Goal: Task Accomplishment & Management: Complete application form

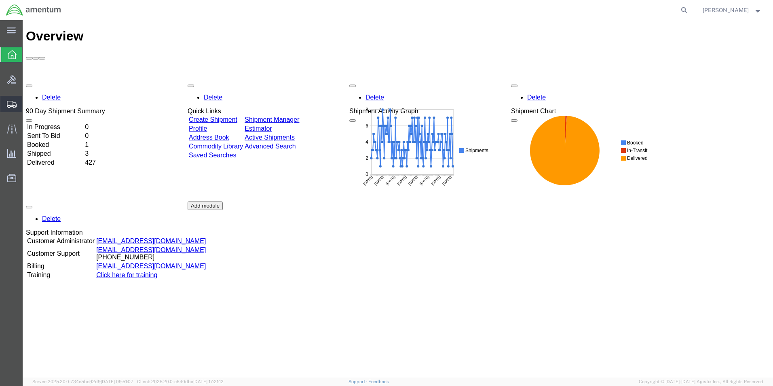
click at [0, 0] on span "Create Shipment" at bounding box center [0, 0] width 0 height 0
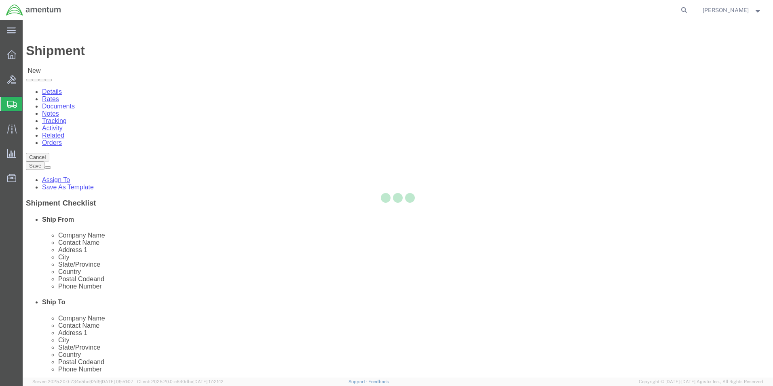
select select
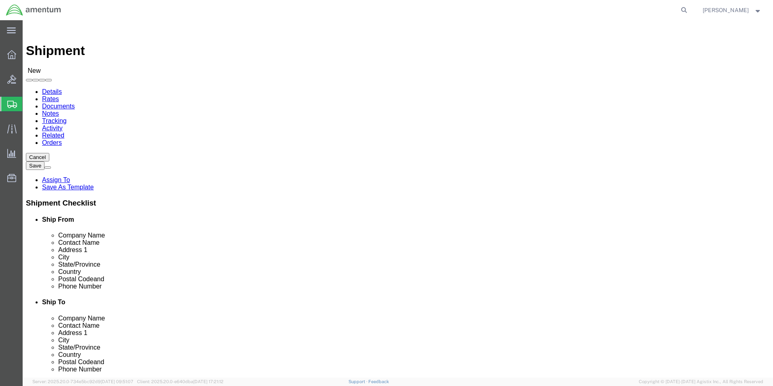
click input "text"
type input "CBP"
select select "49929"
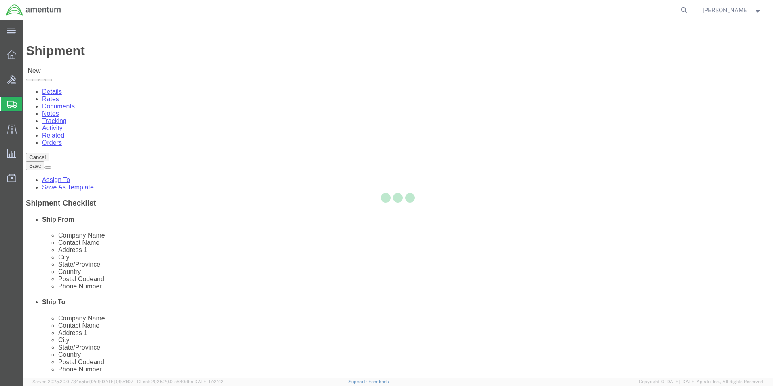
select select "[GEOGRAPHIC_DATA]"
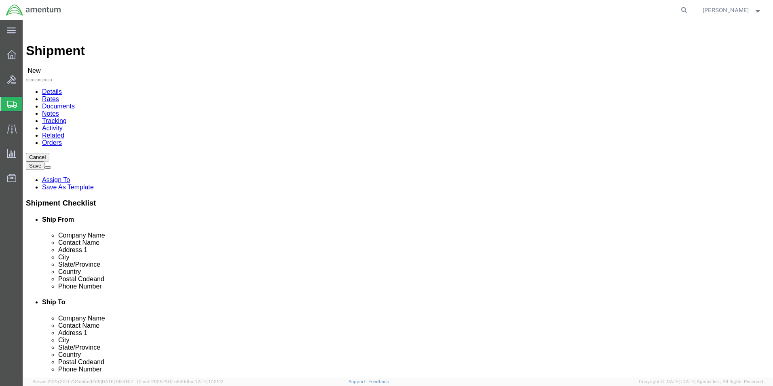
drag, startPoint x: 225, startPoint y: 289, endPoint x: 58, endPoint y: 289, distance: 166.9
click div "Email"
type input "[PERSON_NAME][EMAIL_ADDRESS][PERSON_NAME][DOMAIN_NAME]"
click input "text"
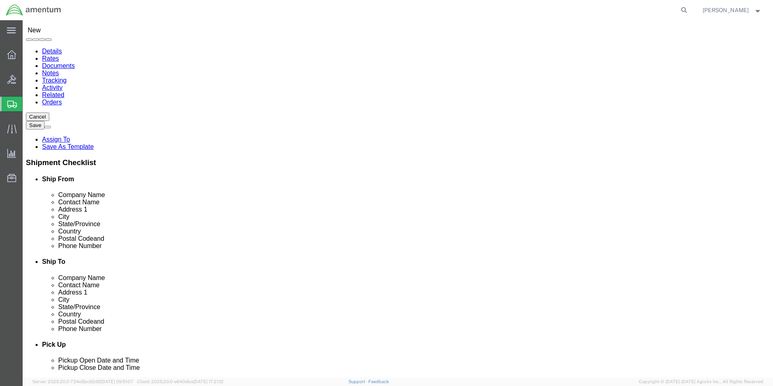
type input "CBP"
select select "49918"
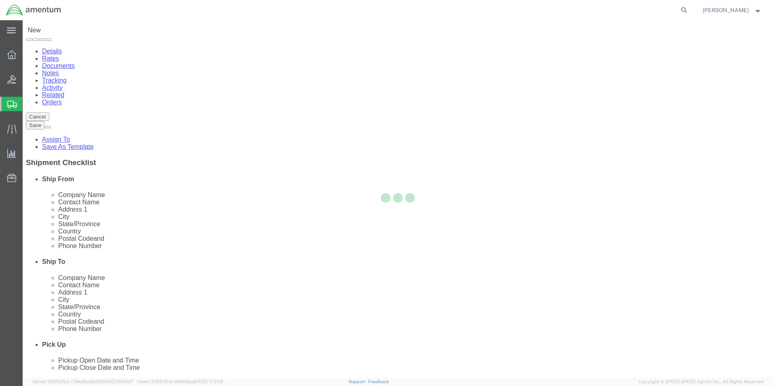
select select "WA"
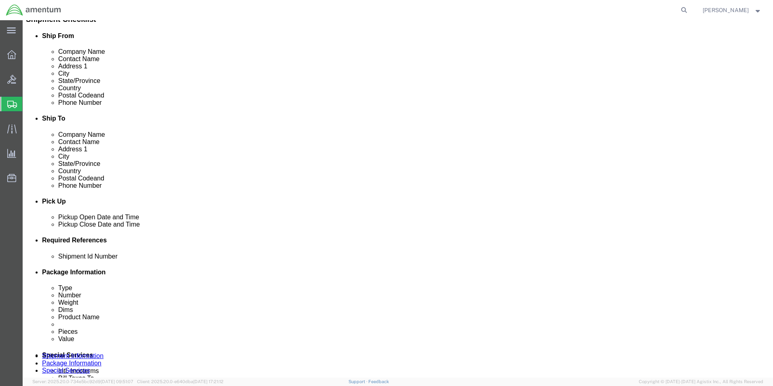
scroll to position [202, 0]
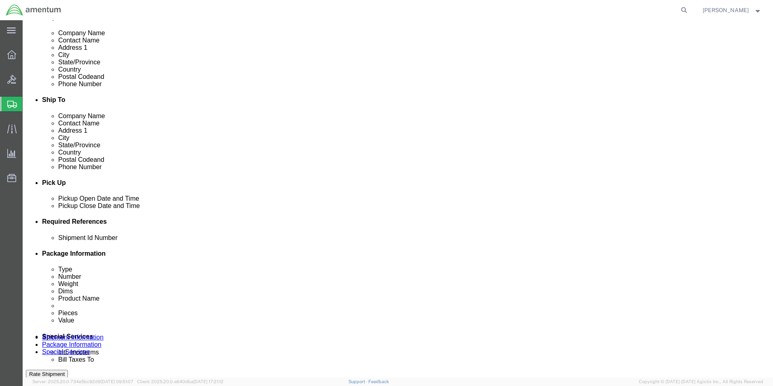
click button "Add reference"
click input "text"
type input "[DATE]"
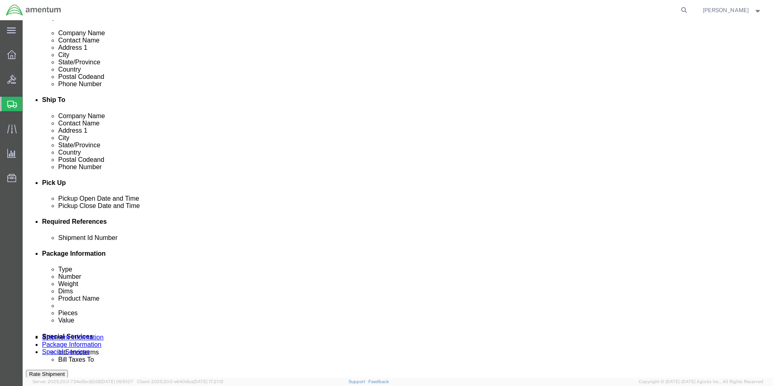
click select "Select Account Type Activity ID Airline Appointment Number ASN Batch Request # …"
select select "CUSTREF"
click select "Select Account Type Activity ID Airline Appointment Number ASN Batch Request # …"
click input "text"
type input "USAGE 527-011379"
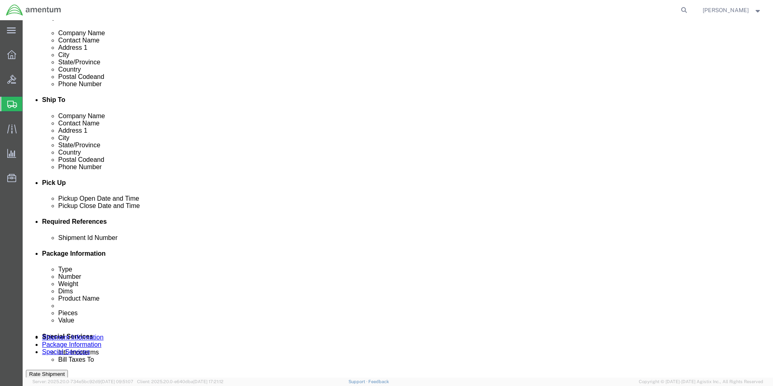
click select "Select Account Type Activity ID Airline Appointment Number ASN Batch Request # …"
select select "PROJNUM"
click select "Select Account Type Activity ID Airline Appointment Number ASN Batch Request # …"
click input "text"
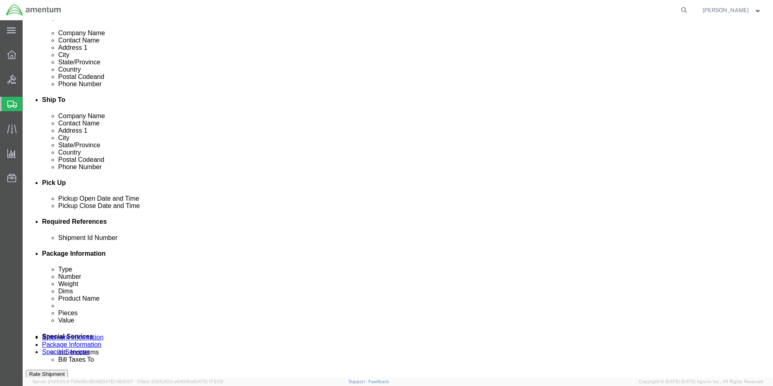
type input "6118.04.03.2219.000.EHO.0000"
click select "Select Account Type Activity ID Airline Appointment Number ASN Batch Request # …"
select select "DEPT"
click select "Select Account Type Activity ID Airline Appointment Number ASN Batch Request # …"
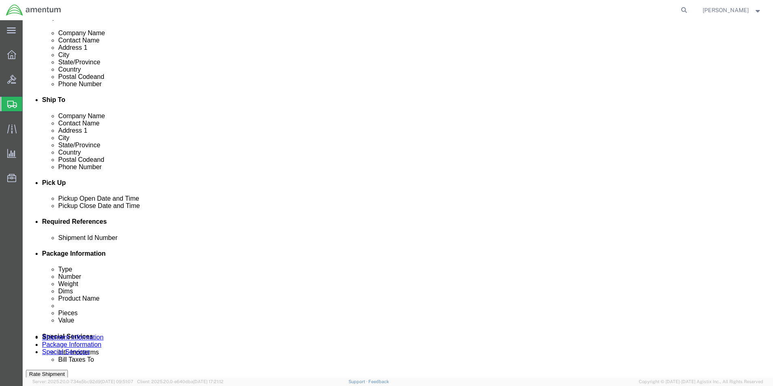
click input "text"
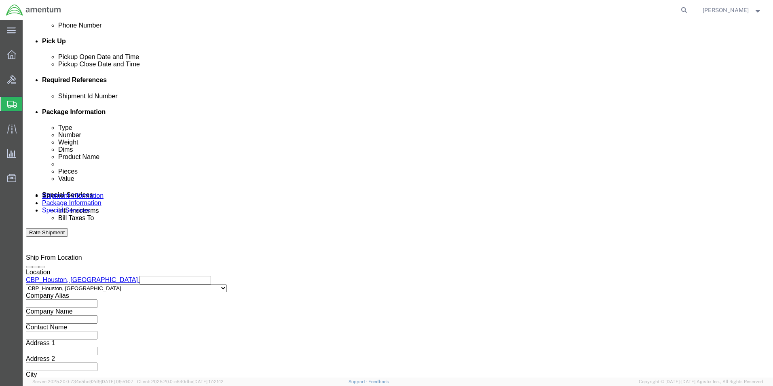
scroll to position [352, 0]
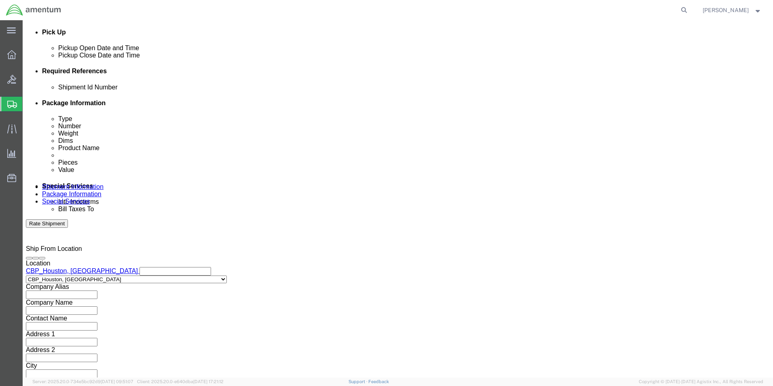
type input "CBP"
click button "Continue"
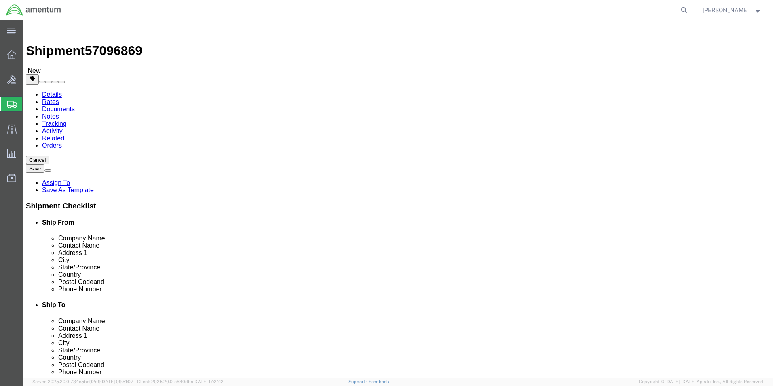
click select "Select BCK Boxes Bale(s) Basket(s) Bolt(s) Bottle(s) Buckets Bulk Bundle(s) Can…"
select select "SBX"
click select "Select BCK Boxes Bale(s) Basket(s) Bolt(s) Bottle(s) Buckets Bulk Bundle(s) Can…"
type input "12.25"
type input "11.00"
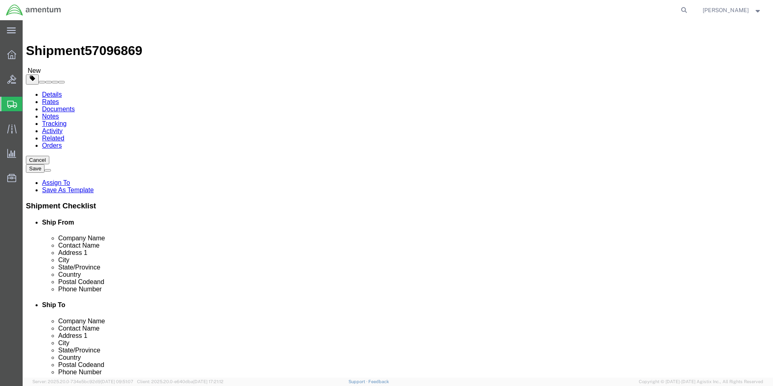
type input "1.50"
click input "0.00"
type input "0"
type input "1.0"
click link "Add Content"
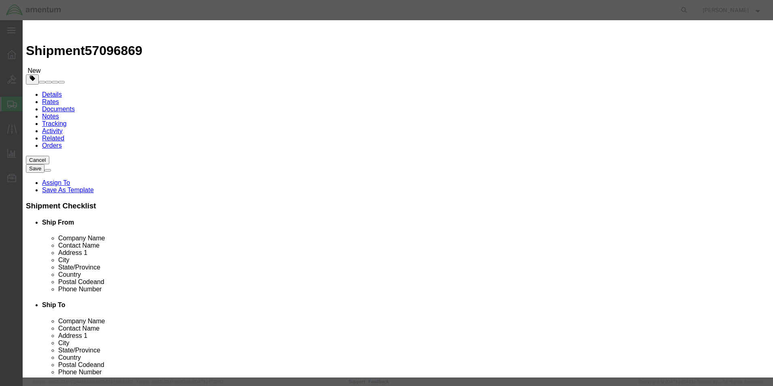
click input "text"
type input "BOLTS"
click div "Commodity library Product Name BOLTS BOLTS Name: BOLTS Sku: 22126BE080094L Mode…"
click input "0"
type input "5"
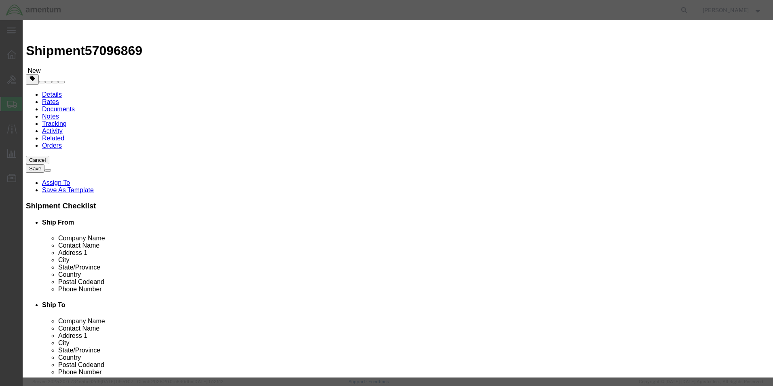
click input "text"
type input "20.00"
click button "Save & Close"
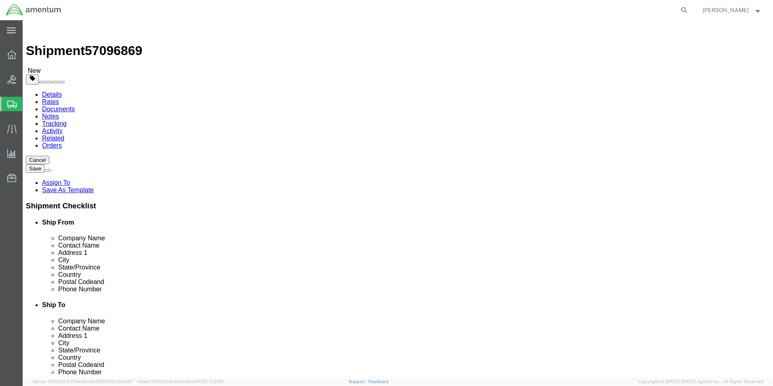
click button "Rate Shipment"
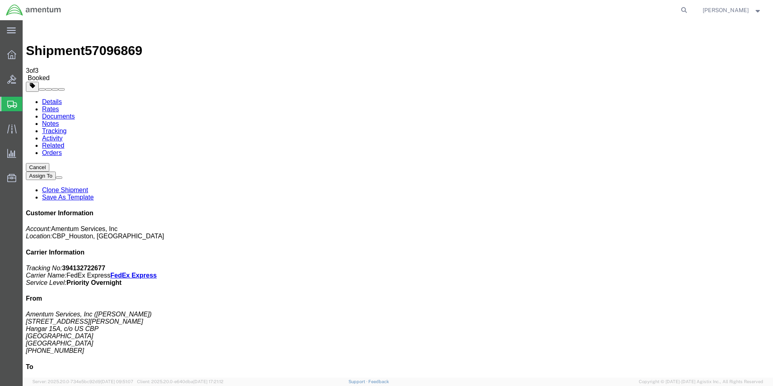
checkbox input "true"
